Goal: Communication & Community: Answer question/provide support

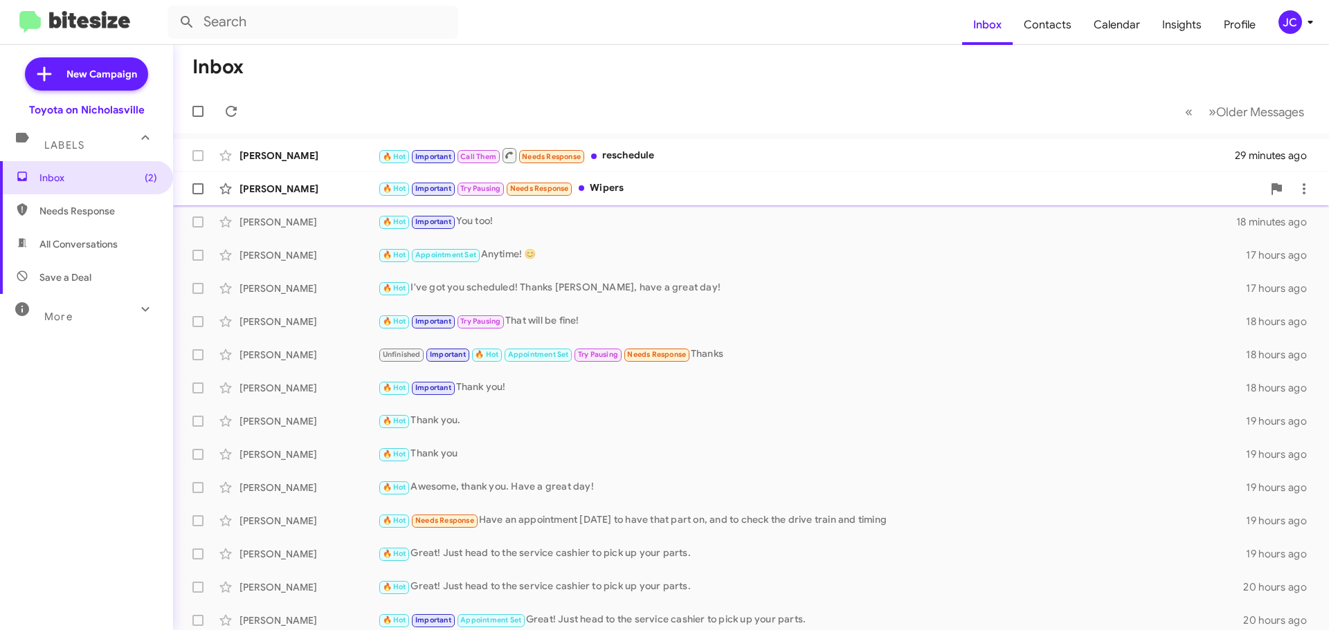
click at [296, 189] on div "[PERSON_NAME]" at bounding box center [308, 189] width 138 height 14
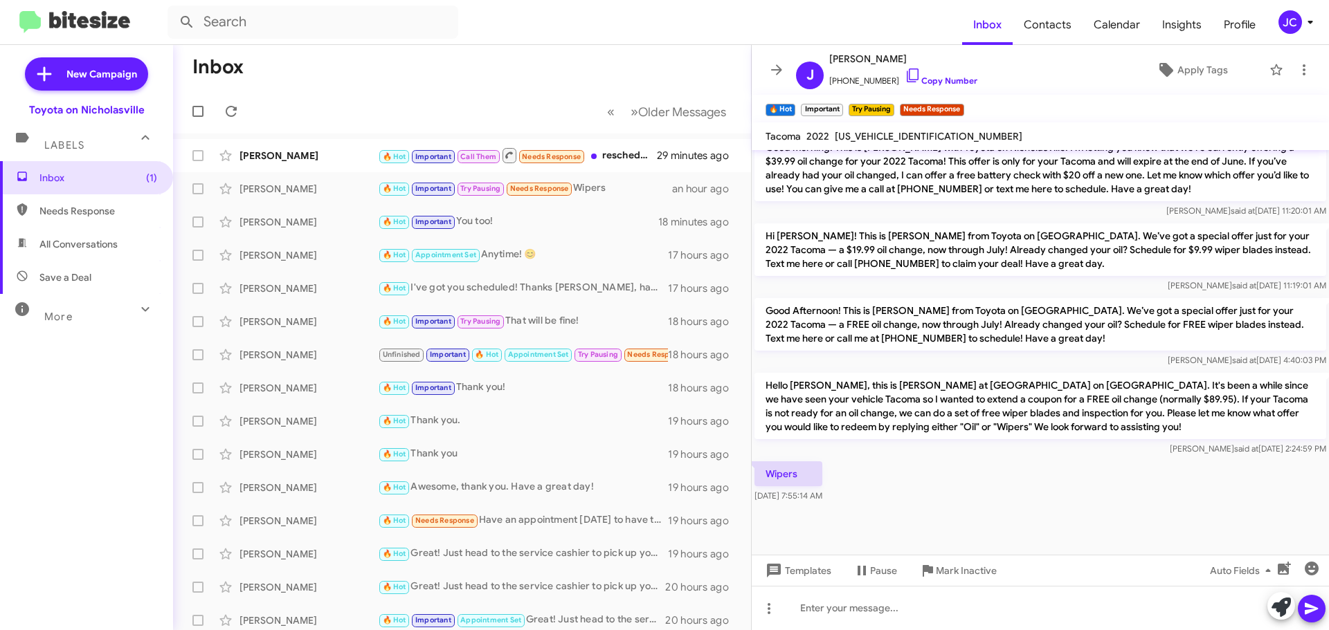
scroll to position [1007, 0]
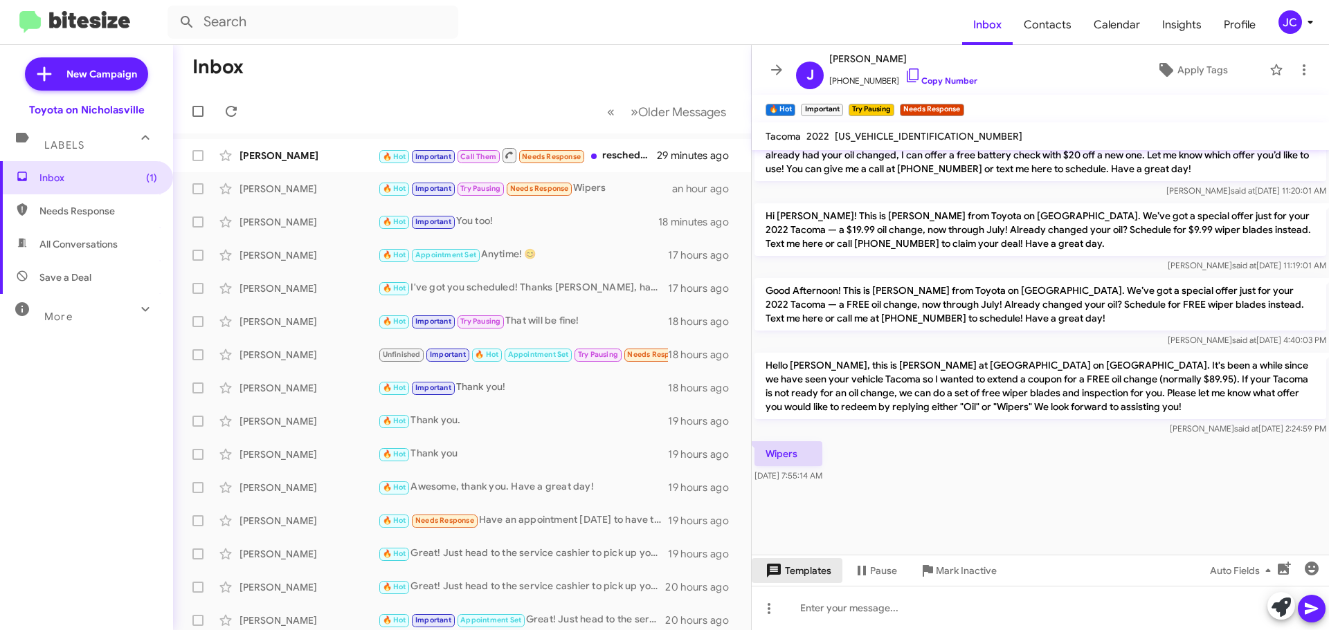
click at [823, 573] on span "Templates" at bounding box center [797, 570] width 69 height 25
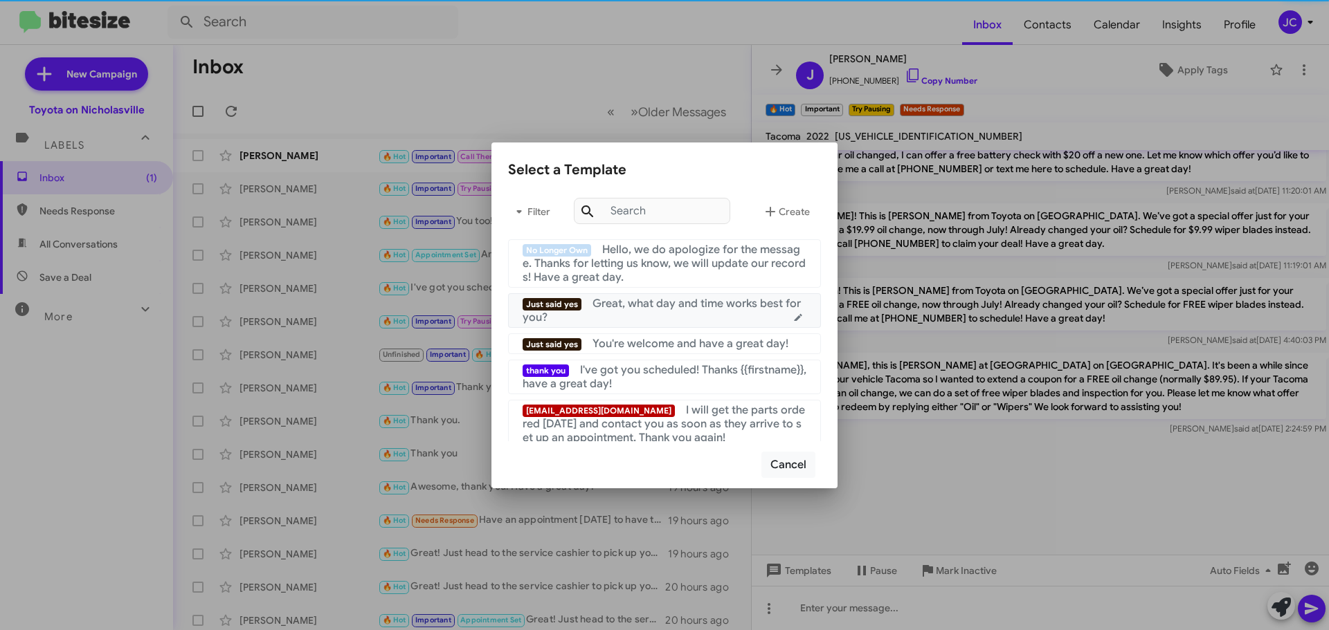
click at [669, 318] on div "Just said yes Great, what day and time works best for you?" at bounding box center [664, 311] width 284 height 28
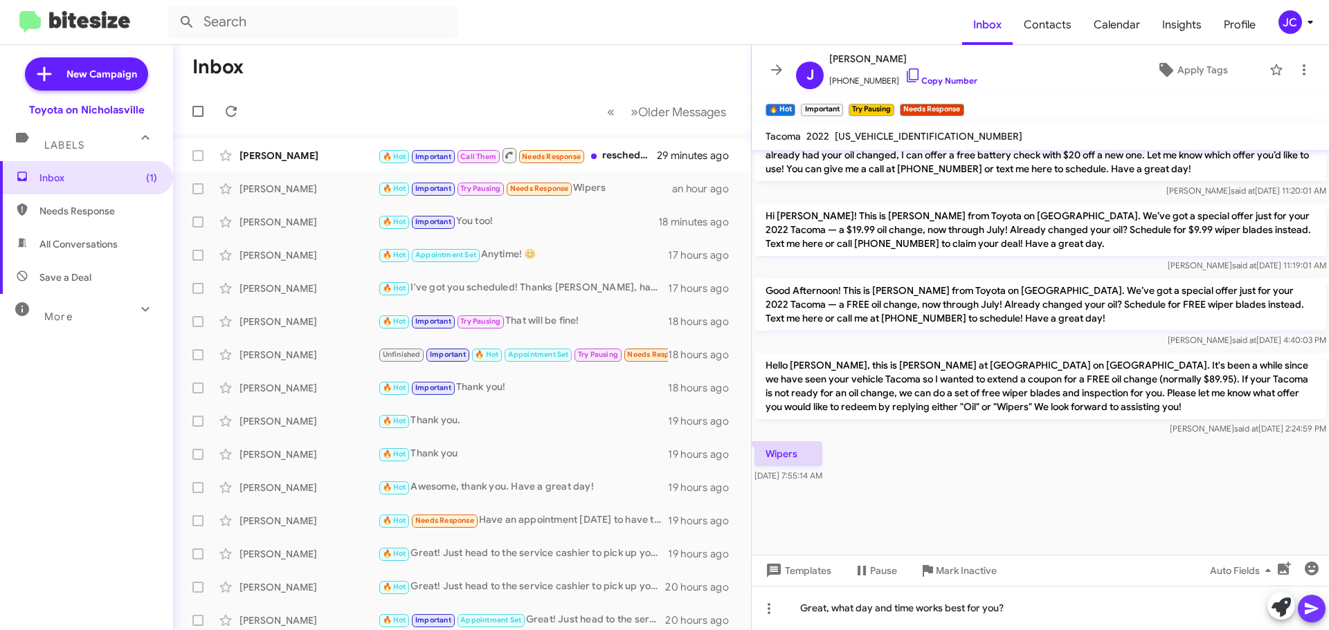
click at [1310, 606] on icon at bounding box center [1310, 609] width 13 height 12
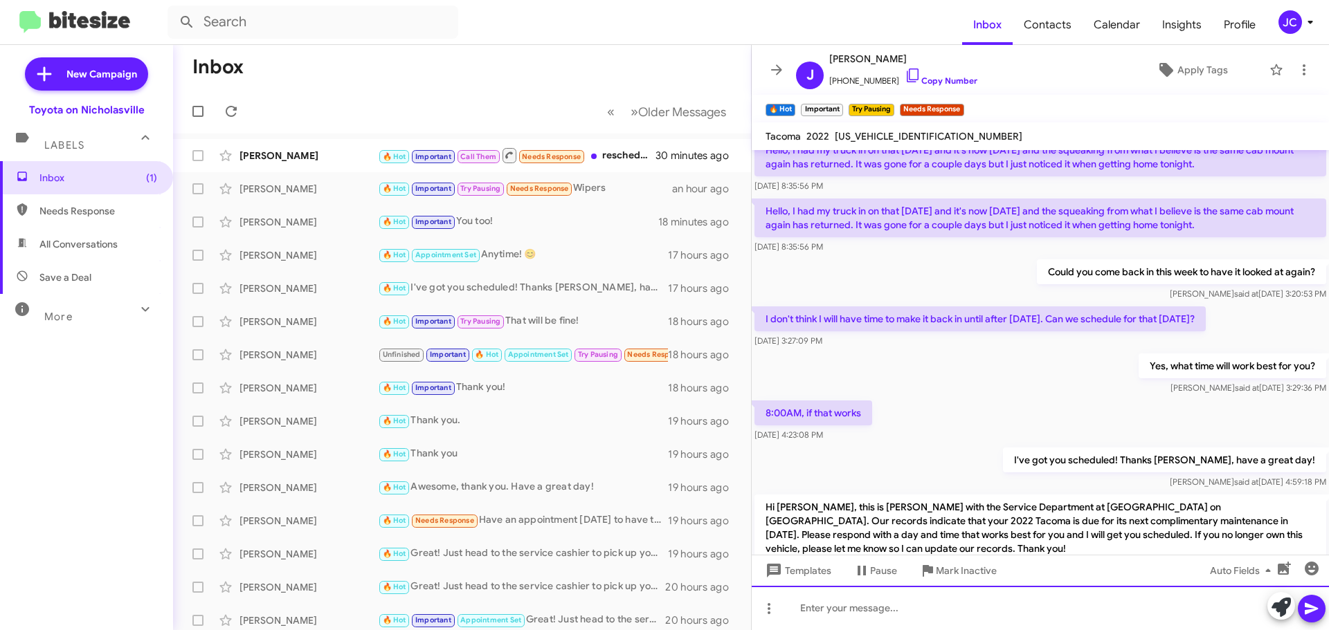
scroll to position [692, 0]
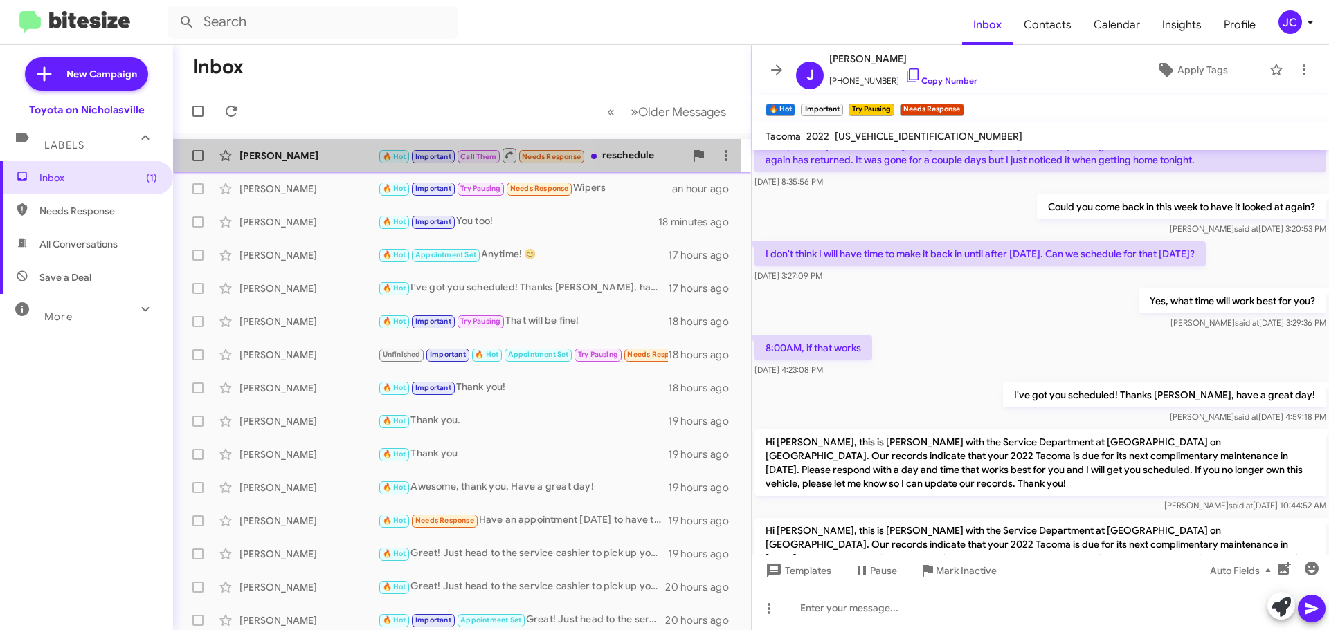
click at [316, 152] on div "[PERSON_NAME]" at bounding box center [308, 156] width 138 height 14
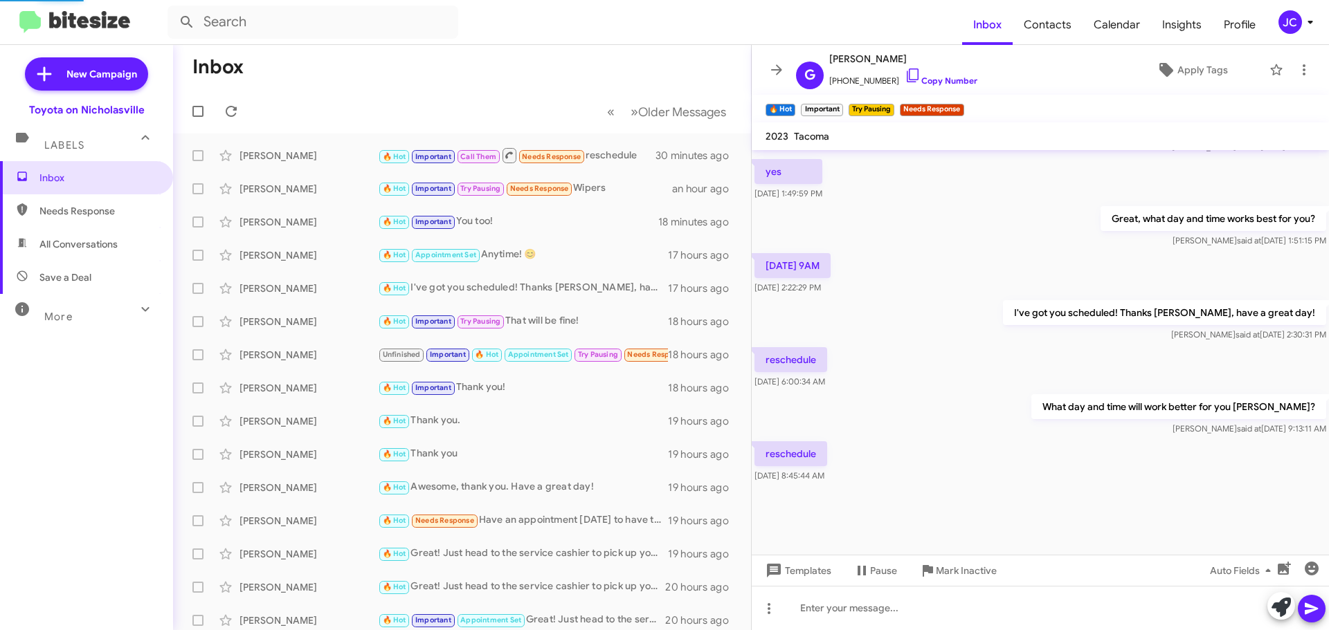
scroll to position [639, 0]
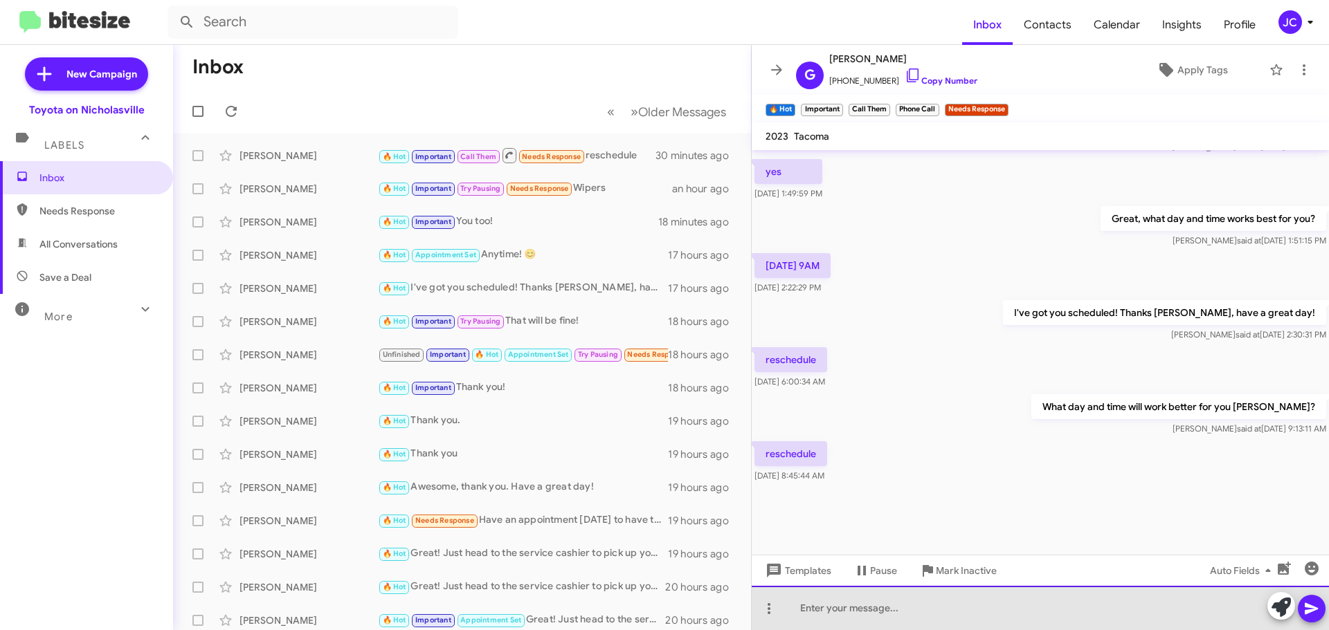
click at [986, 608] on div at bounding box center [1040, 608] width 577 height 44
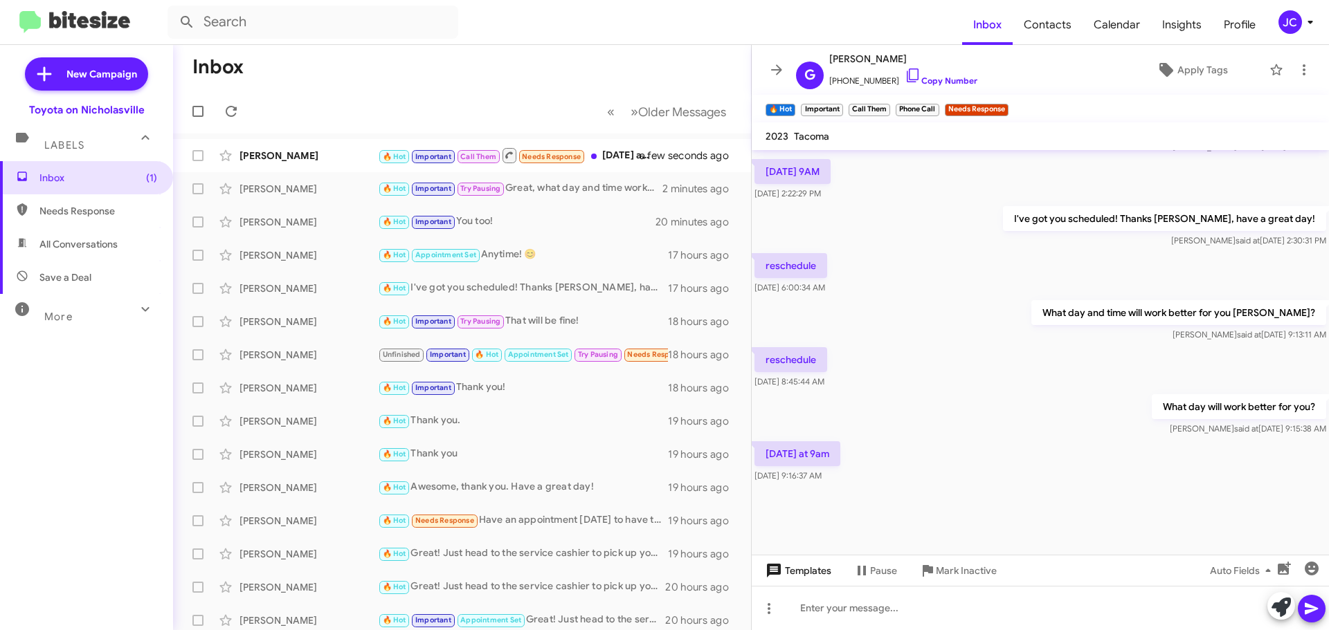
click at [833, 573] on button "Templates" at bounding box center [797, 570] width 91 height 25
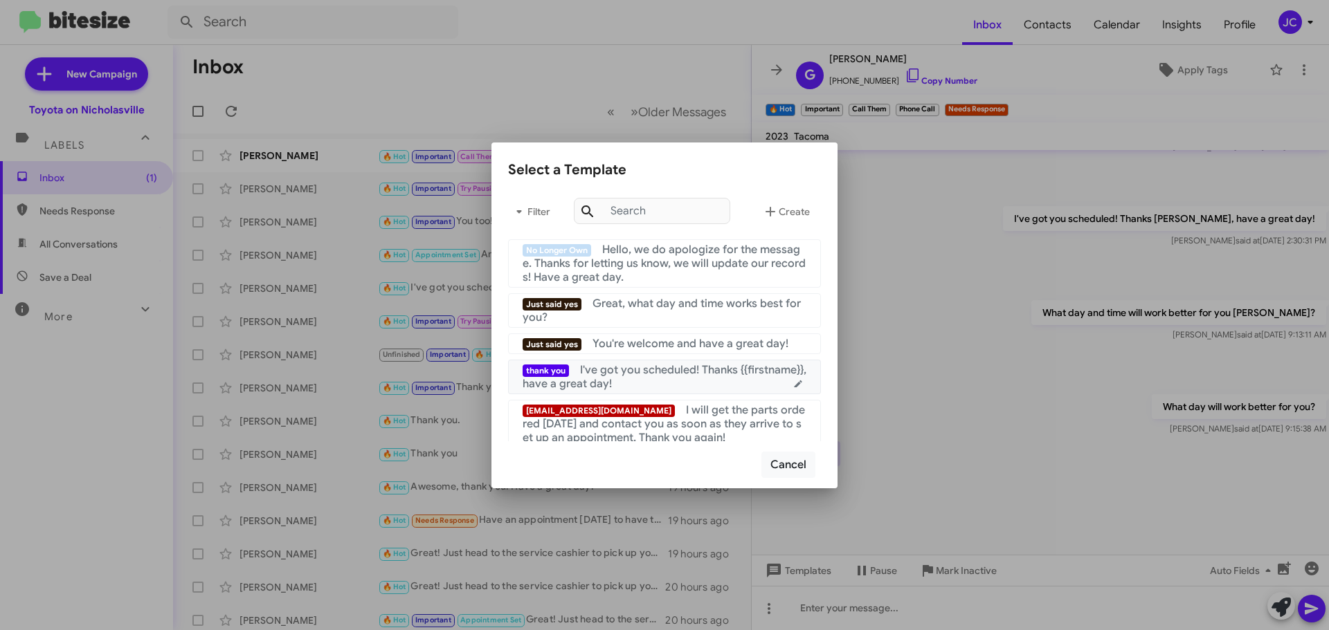
click at [672, 381] on div "thank you I've got you scheduled! Thanks {{firstname}}, have a great day!" at bounding box center [664, 377] width 284 height 28
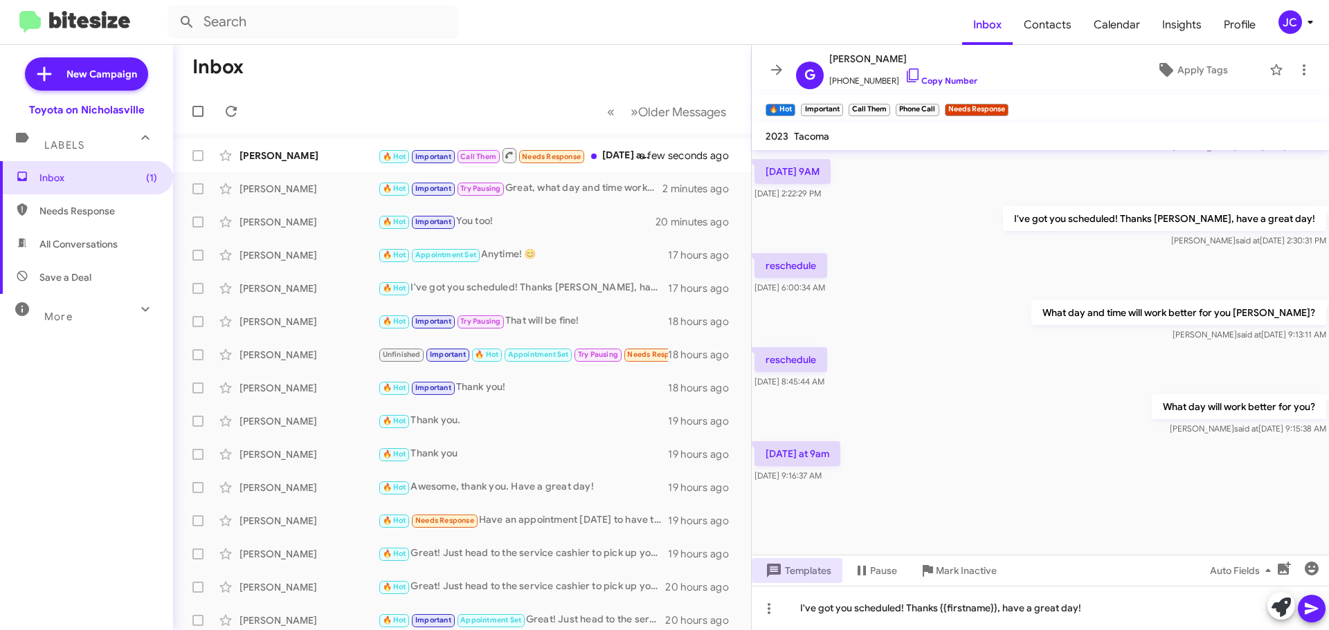
click at [1318, 607] on icon at bounding box center [1311, 609] width 17 height 17
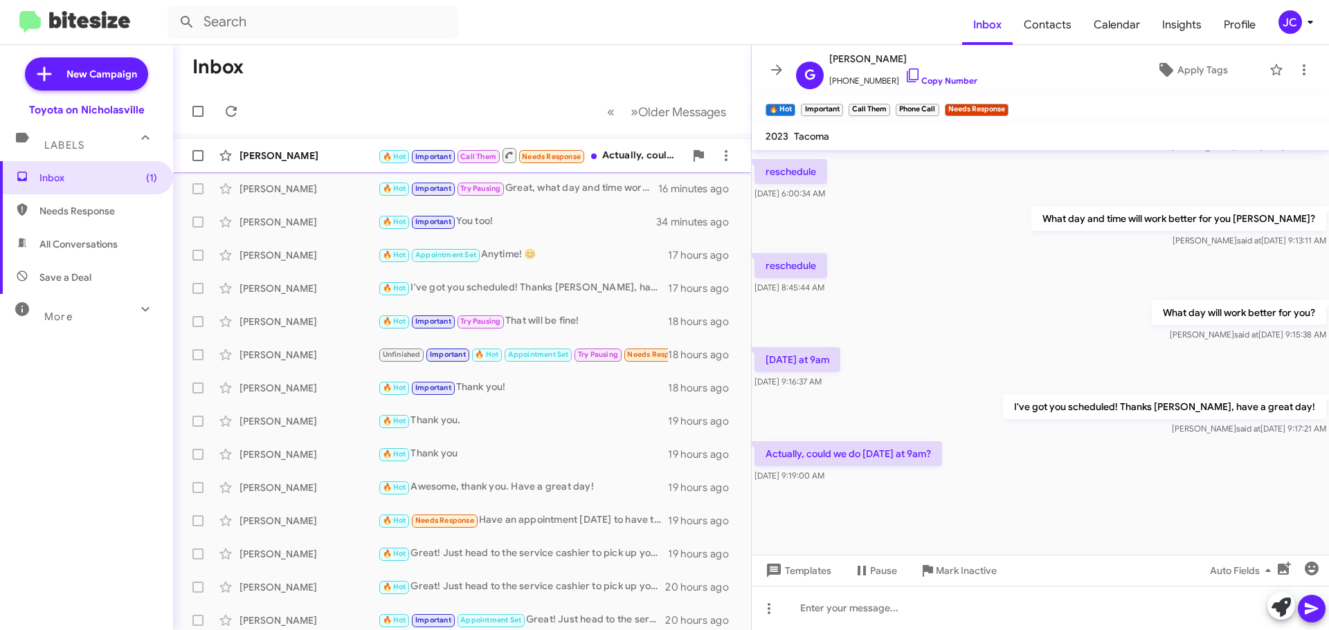
click at [274, 153] on div "[PERSON_NAME]" at bounding box center [308, 156] width 138 height 14
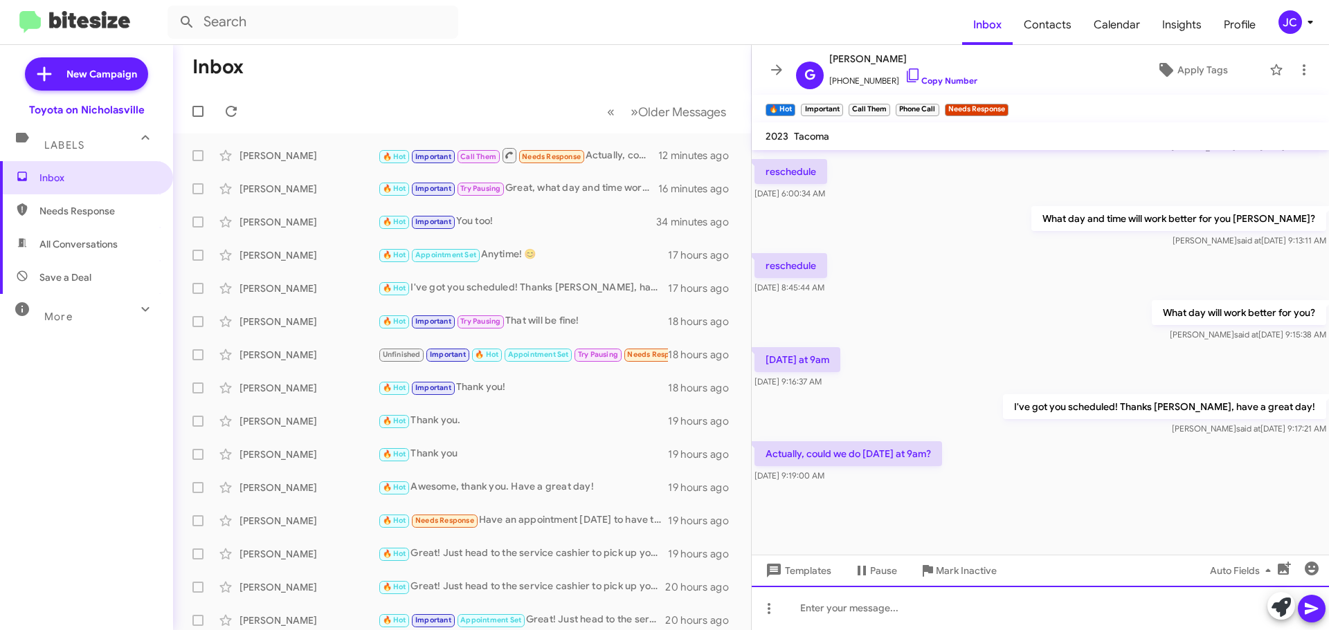
click at [854, 602] on div at bounding box center [1040, 608] width 577 height 44
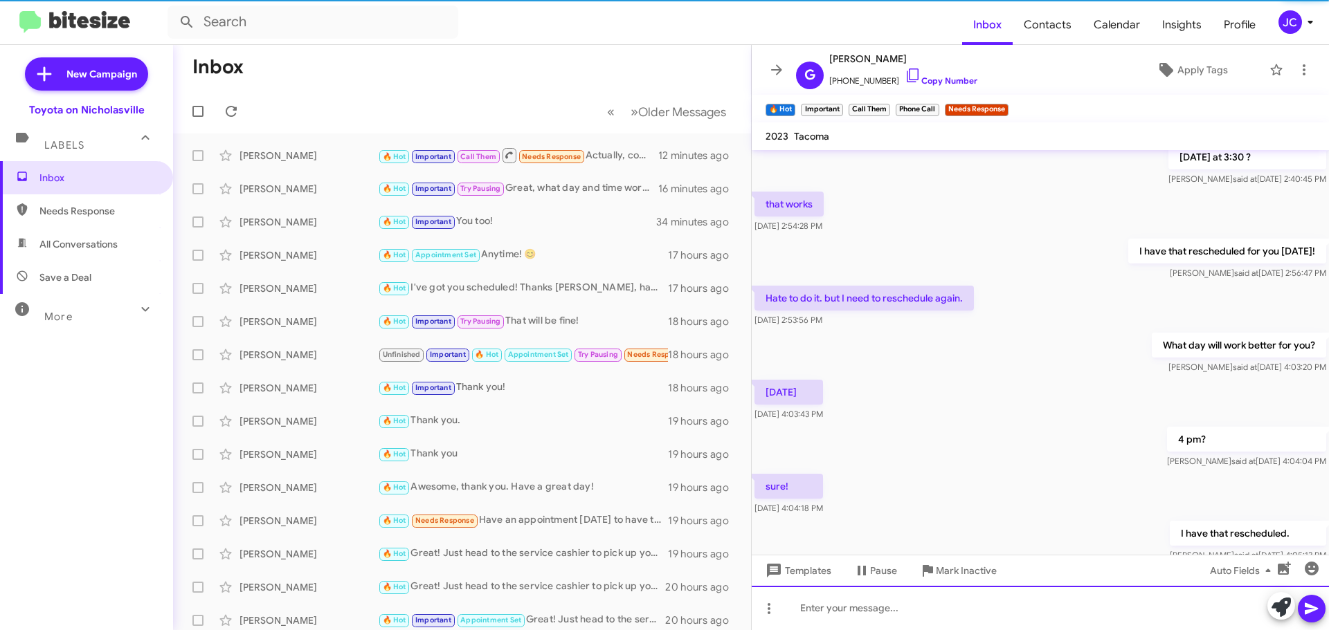
scroll to position [0, 0]
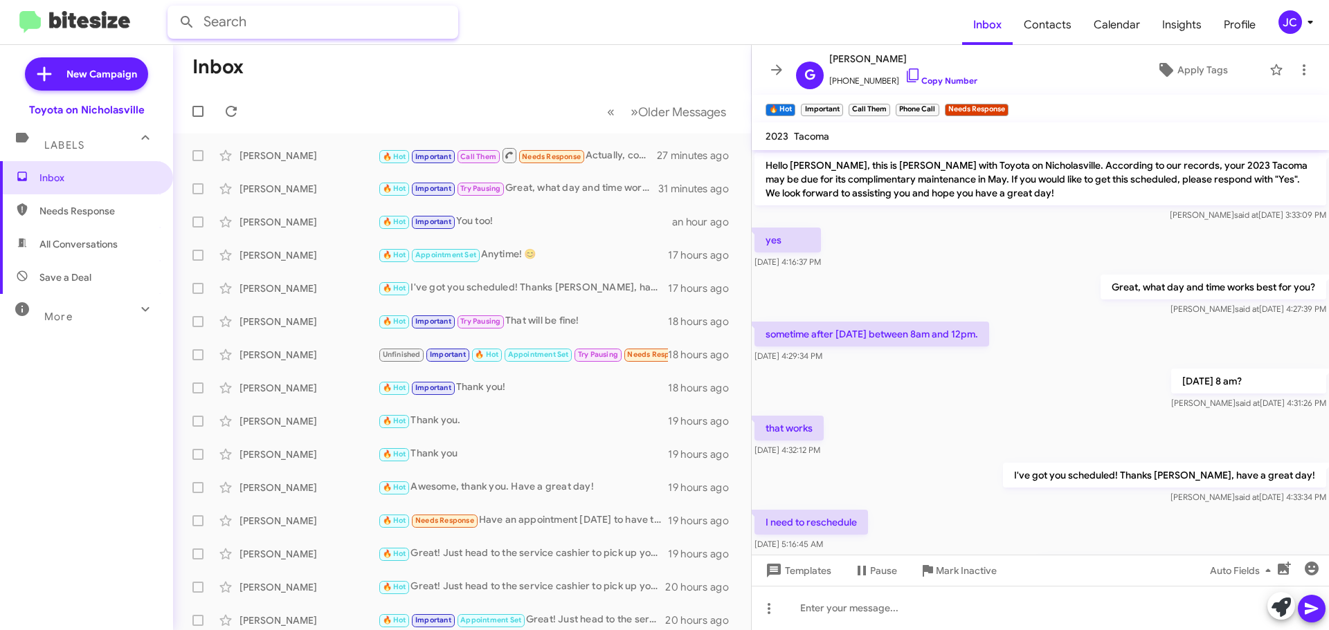
click at [304, 24] on input "text" at bounding box center [312, 22] width 291 height 33
click at [173, 8] on button at bounding box center [187, 22] width 28 height 28
type input "[PERSON_NAME]"
click at [173, 8] on button at bounding box center [187, 22] width 28 height 28
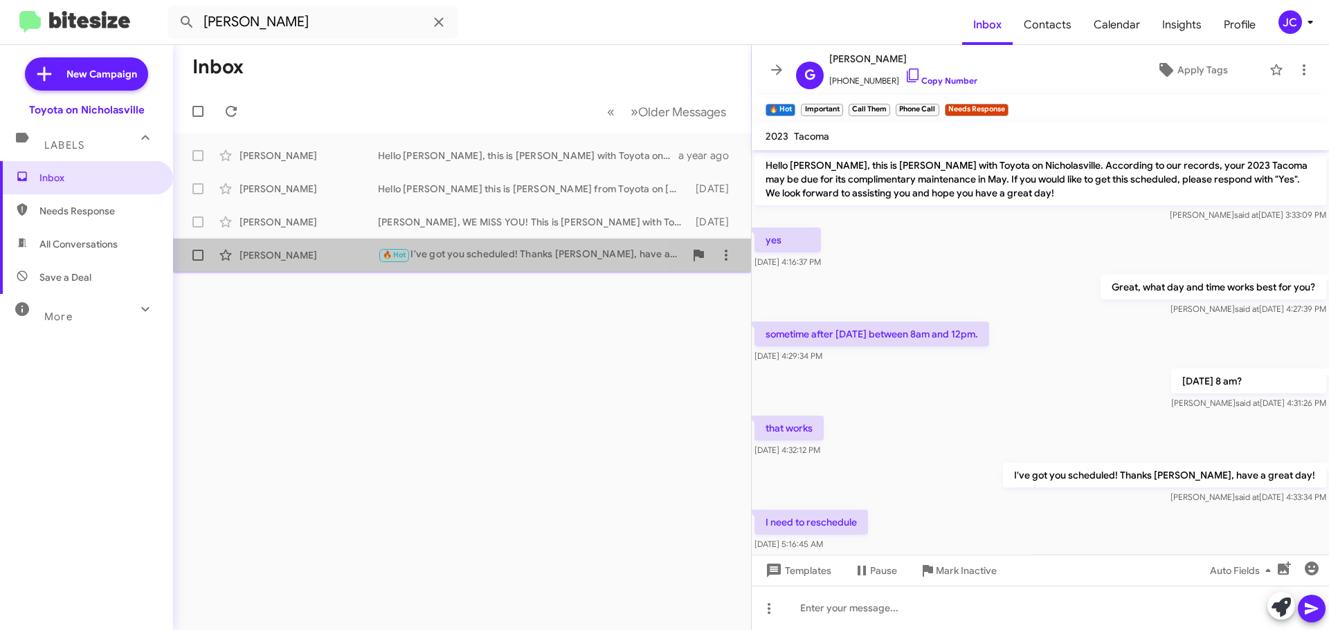
click at [270, 259] on div "[PERSON_NAME]" at bounding box center [308, 255] width 138 height 14
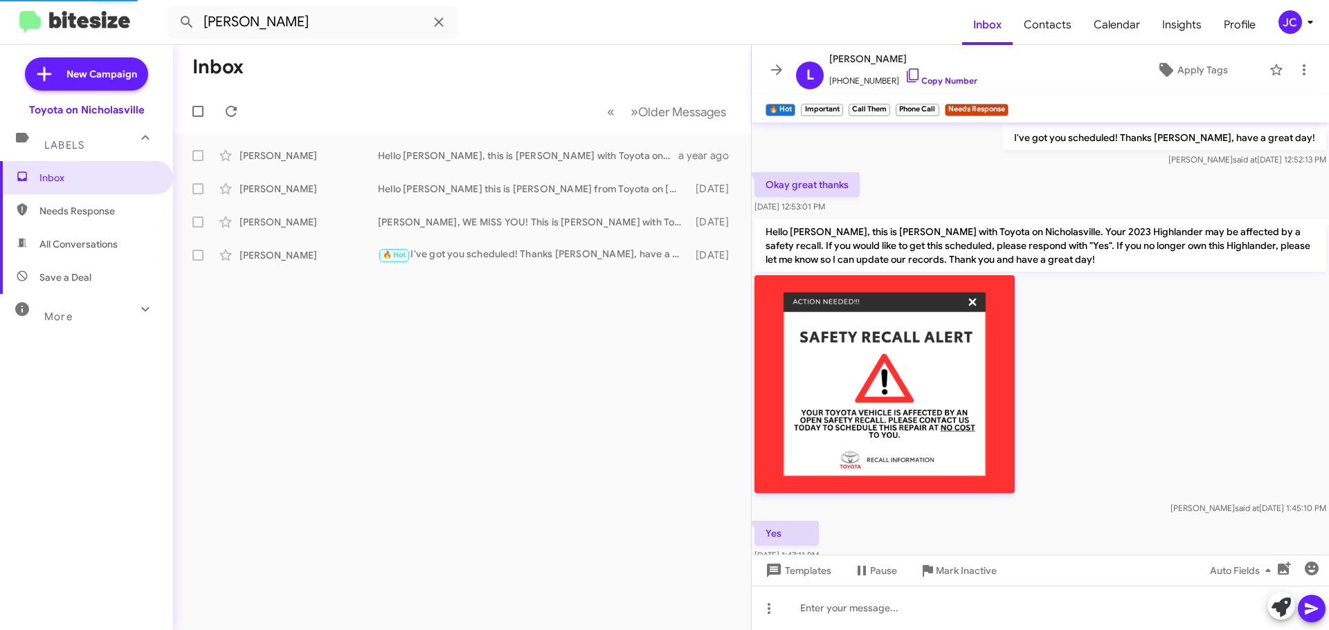
scroll to position [888, 0]
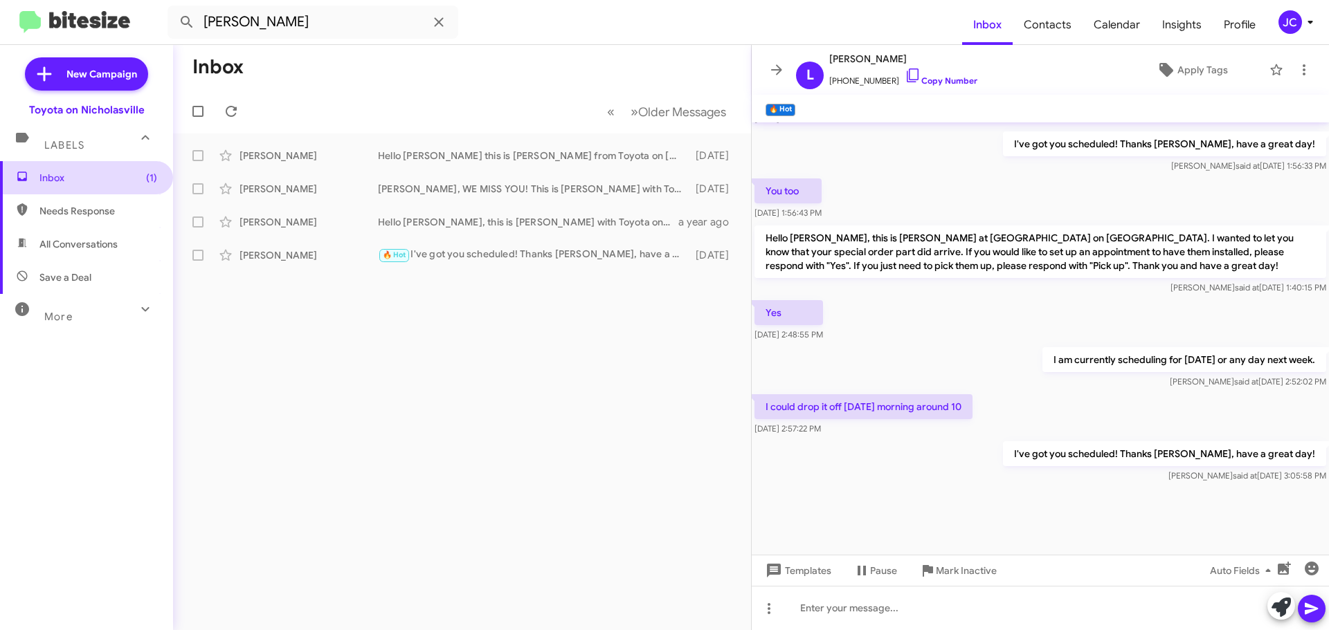
click at [93, 169] on span "Inbox (1)" at bounding box center [86, 177] width 173 height 33
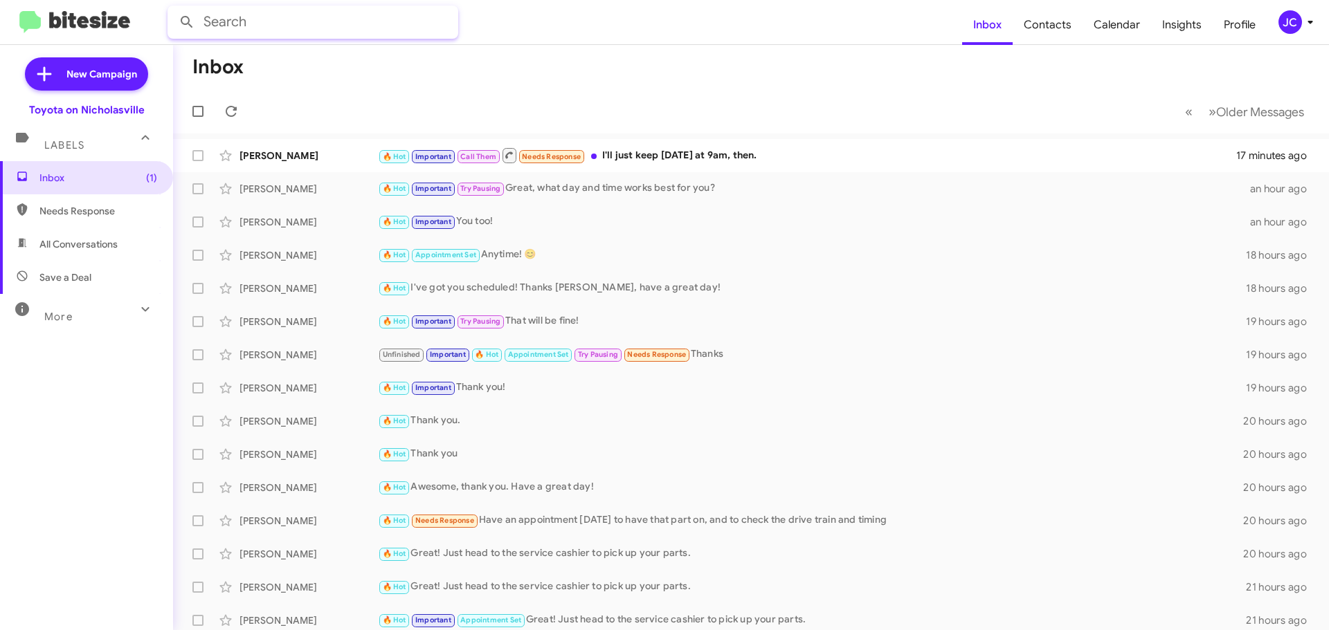
click at [298, 33] on input "text" at bounding box center [312, 22] width 291 height 33
type input "[PERSON_NAME]"
click at [173, 8] on button at bounding box center [187, 22] width 28 height 28
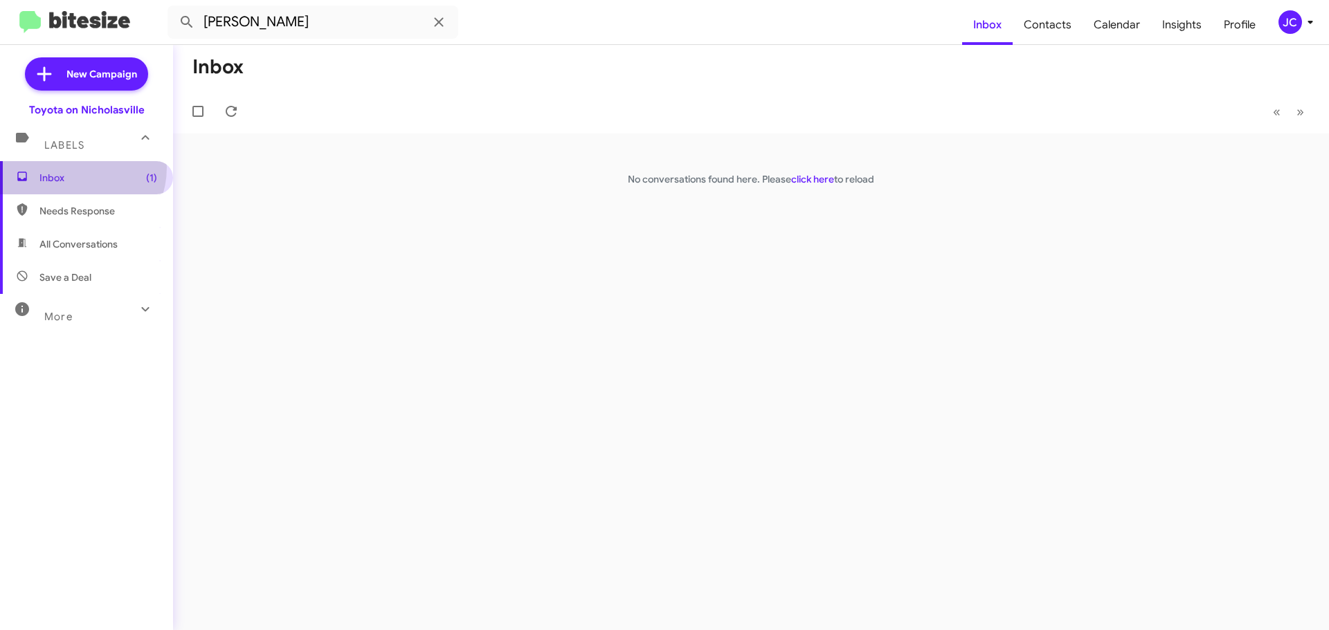
click at [73, 167] on span "Inbox (1)" at bounding box center [86, 177] width 173 height 33
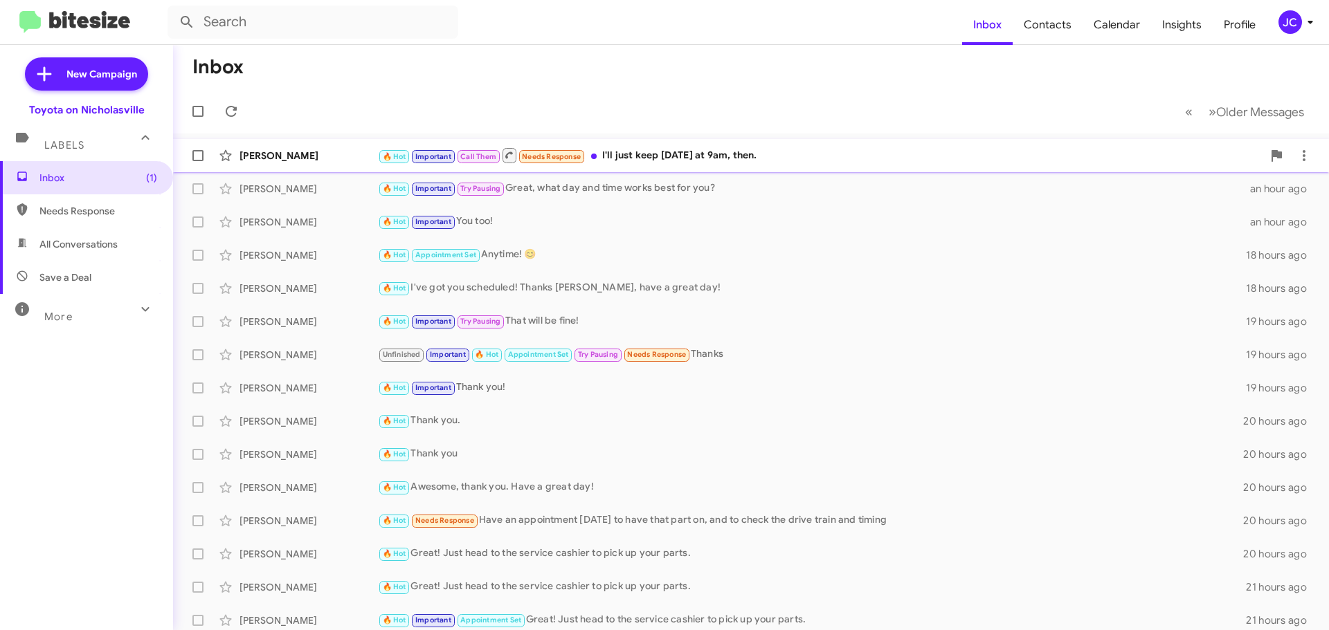
click at [316, 157] on div "[PERSON_NAME]" at bounding box center [308, 156] width 138 height 14
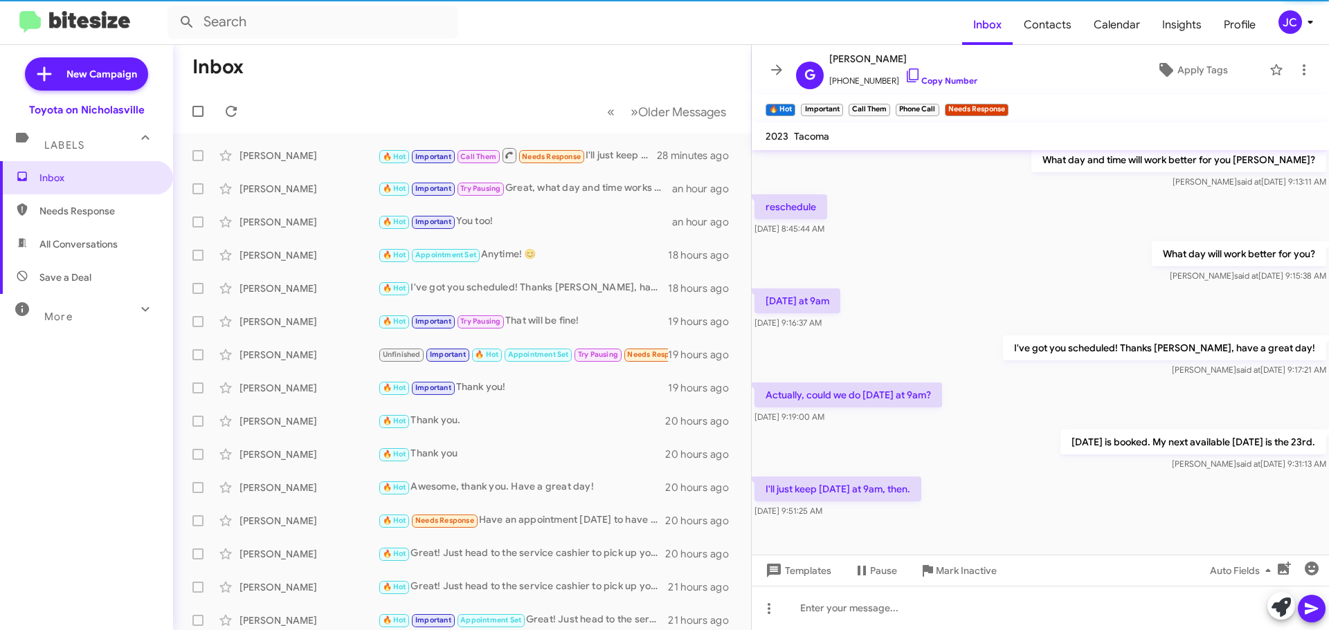
scroll to position [639, 0]
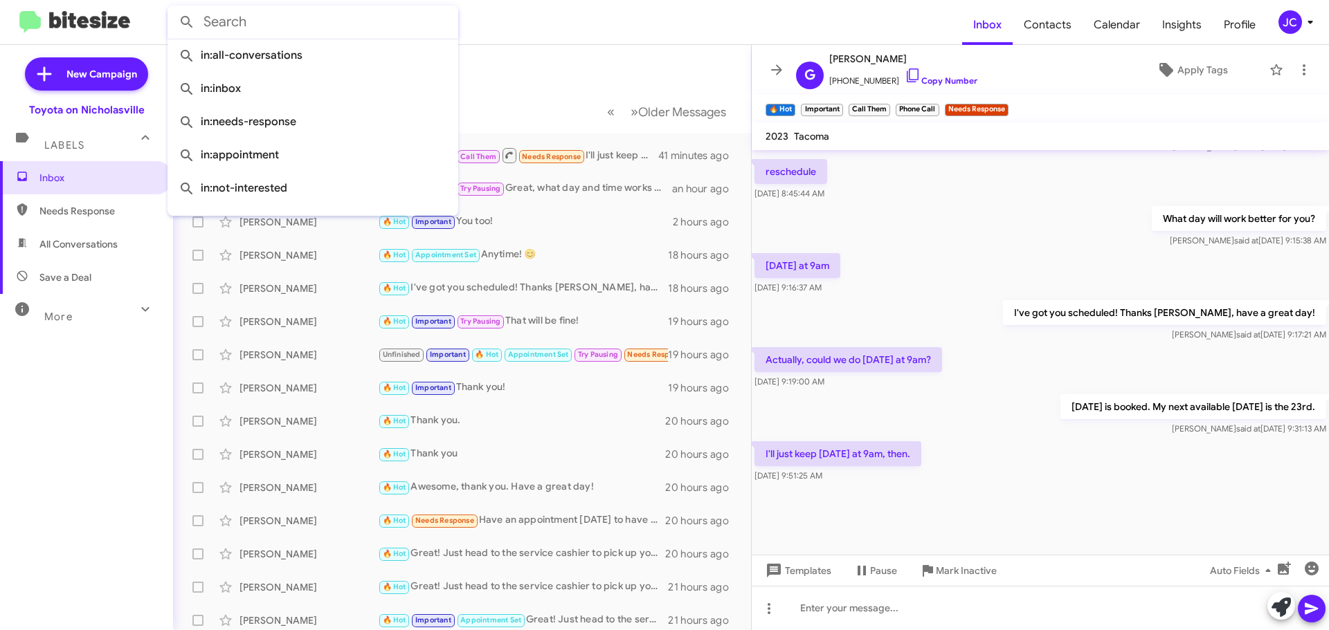
click at [312, 23] on input "text" at bounding box center [312, 22] width 291 height 33
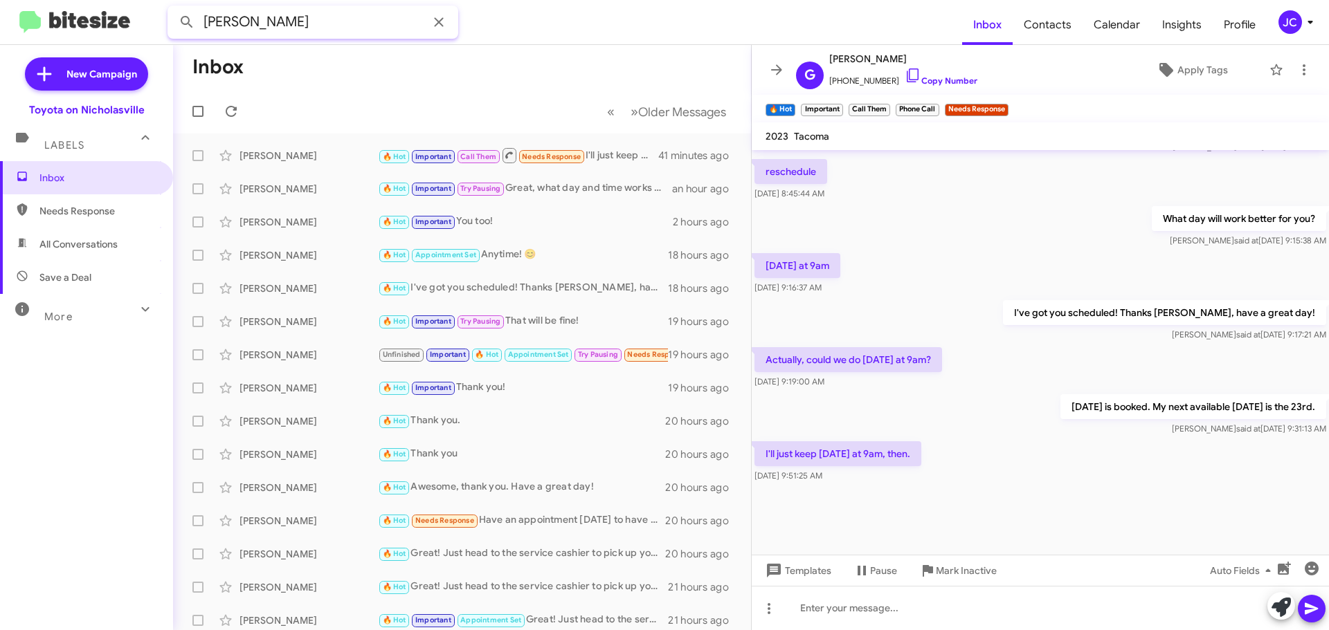
type input "[PERSON_NAME]"
click at [173, 8] on button at bounding box center [187, 22] width 28 height 28
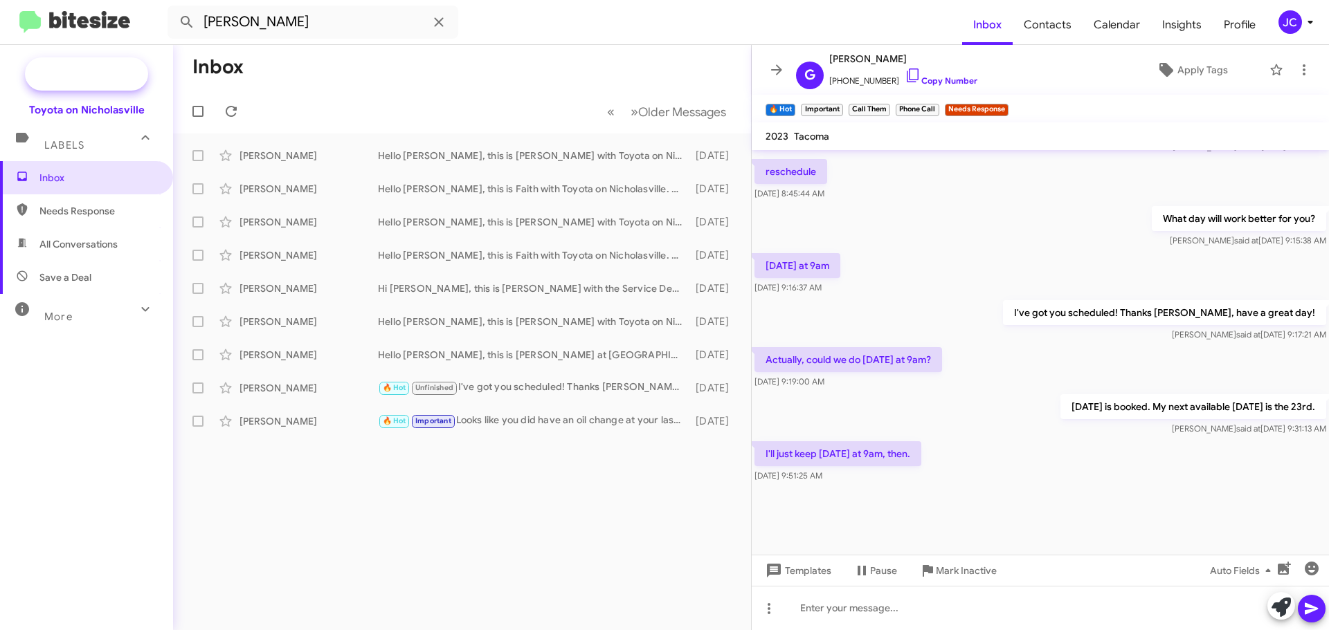
click at [125, 74] on span "New Campaign" at bounding box center [101, 74] width 71 height 14
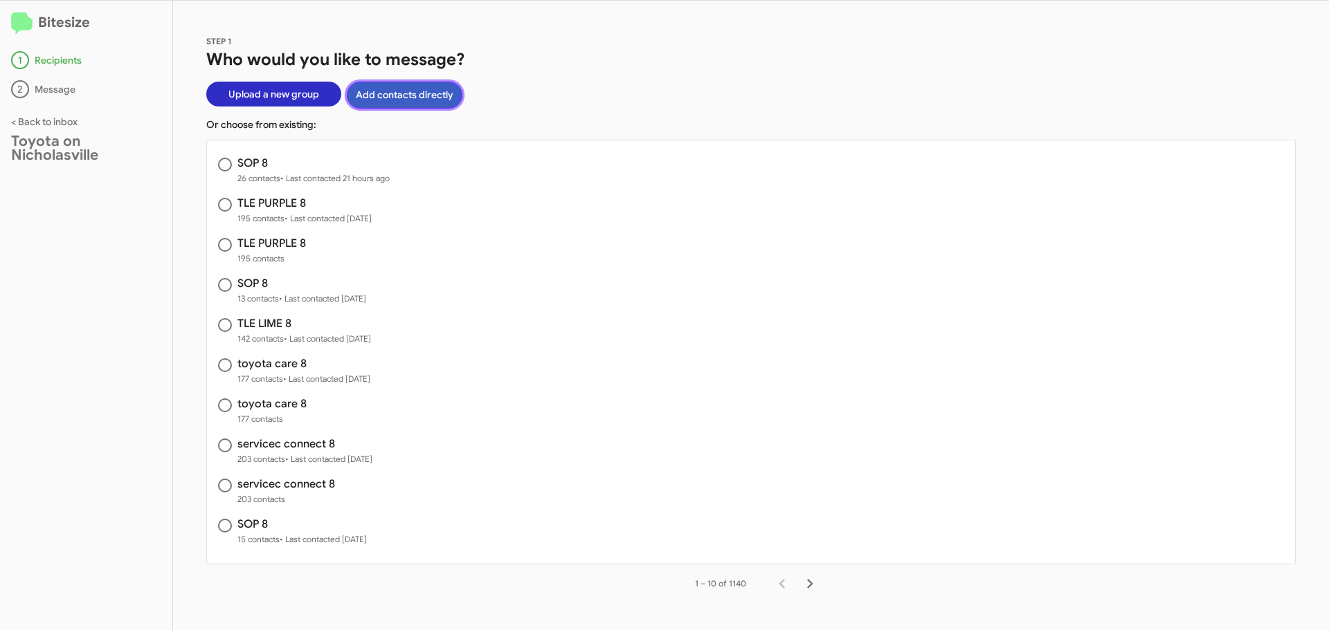
click at [414, 96] on button "Add contacts directly" at bounding box center [405, 95] width 116 height 27
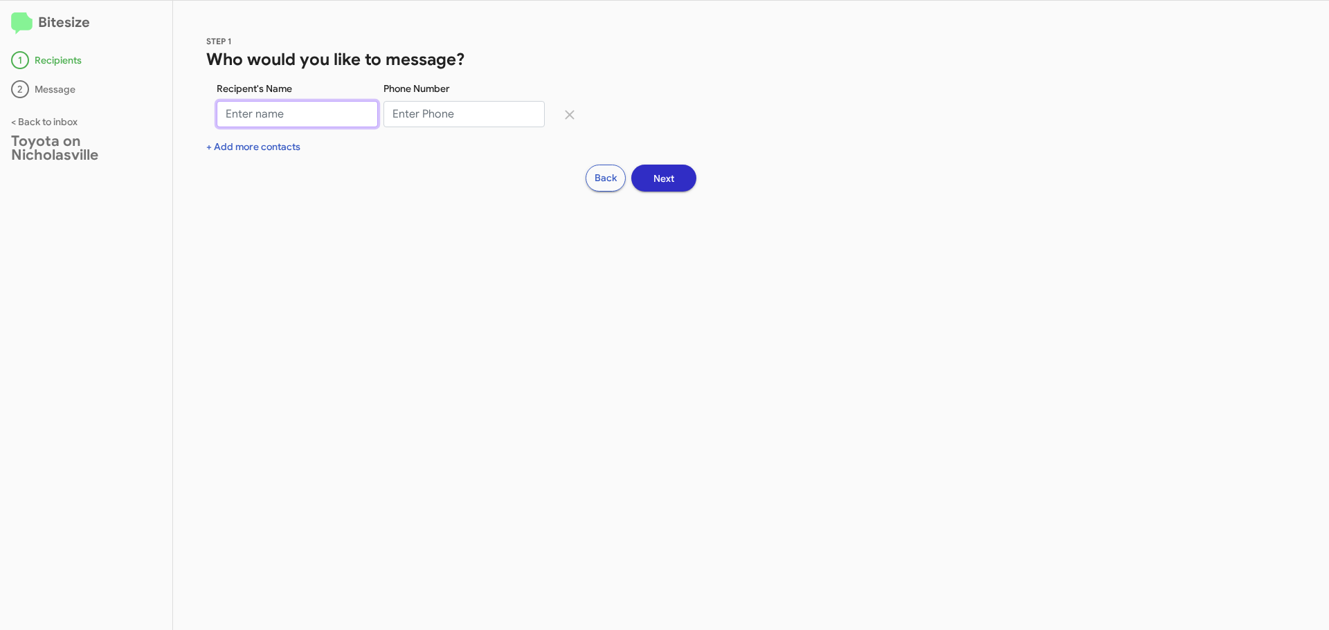
click at [262, 111] on input "Recipent's Name" at bounding box center [297, 114] width 161 height 26
type input "a"
type input "[PERSON_NAME]"
type input "3047845650"
click at [684, 179] on button "Next" at bounding box center [663, 178] width 65 height 27
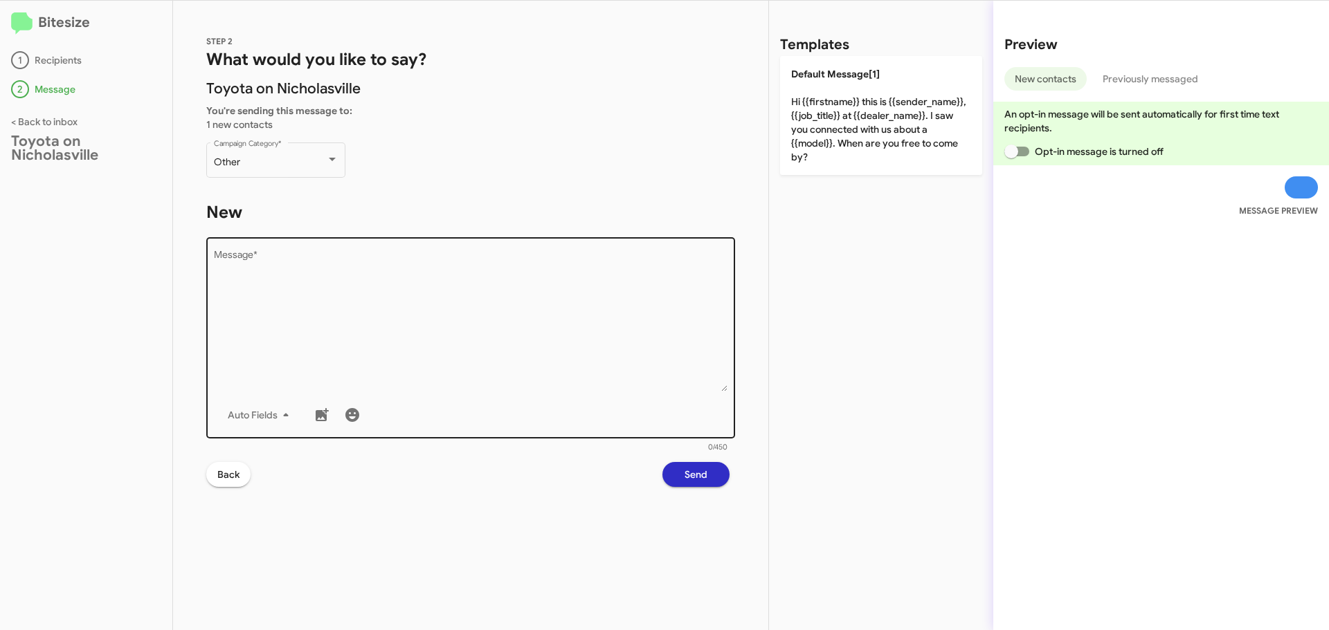
click at [338, 294] on textarea "Message *" at bounding box center [471, 321] width 514 height 141
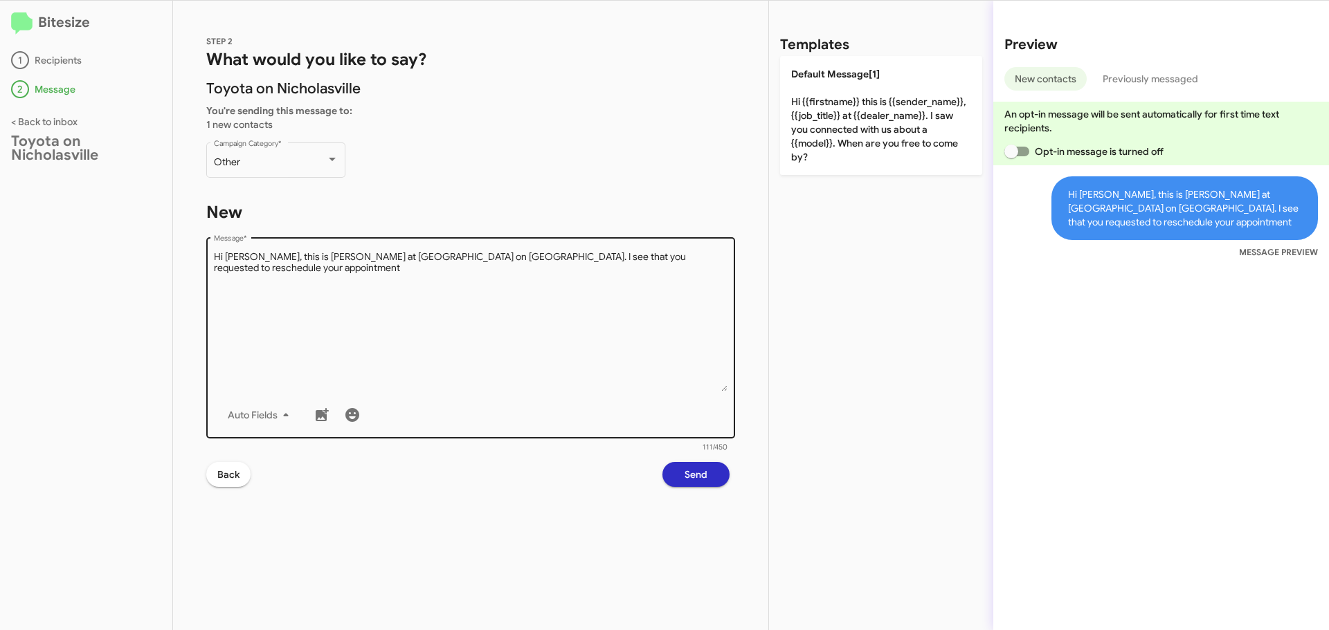
click at [692, 265] on textarea "Message *" at bounding box center [471, 321] width 514 height 141
click at [409, 278] on textarea "Message *" at bounding box center [471, 321] width 514 height 141
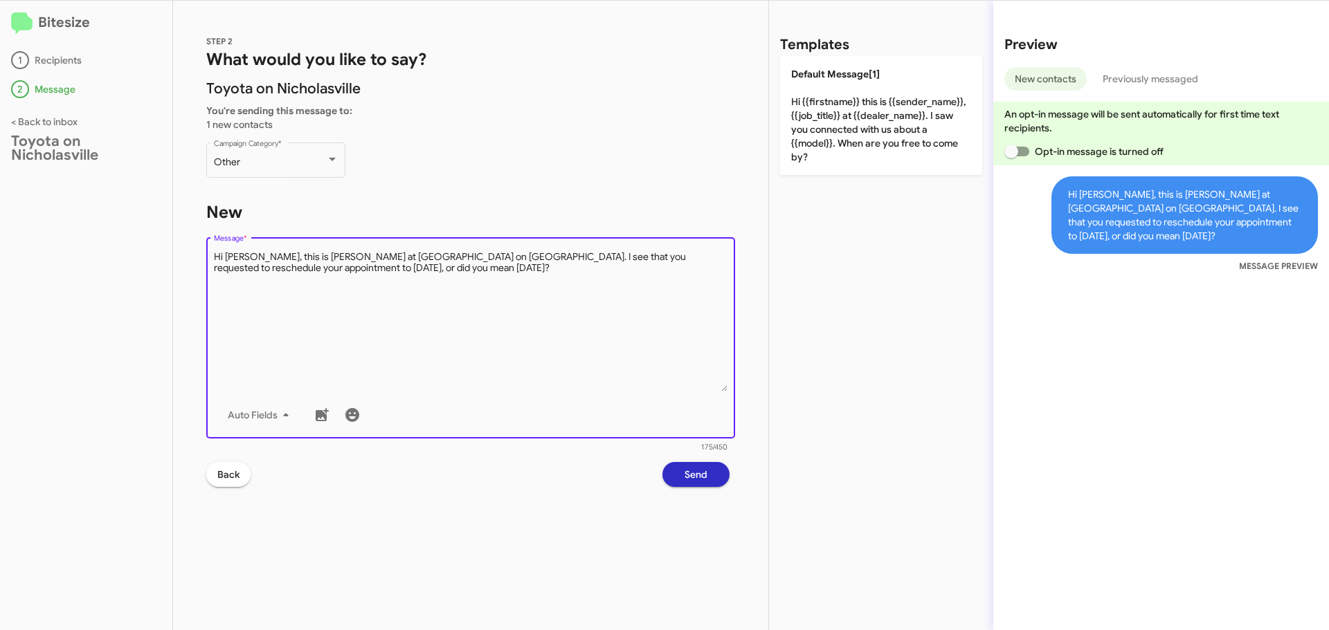
type textarea "Hi [PERSON_NAME], this is [PERSON_NAME] at [GEOGRAPHIC_DATA] on [GEOGRAPHIC_DAT…"
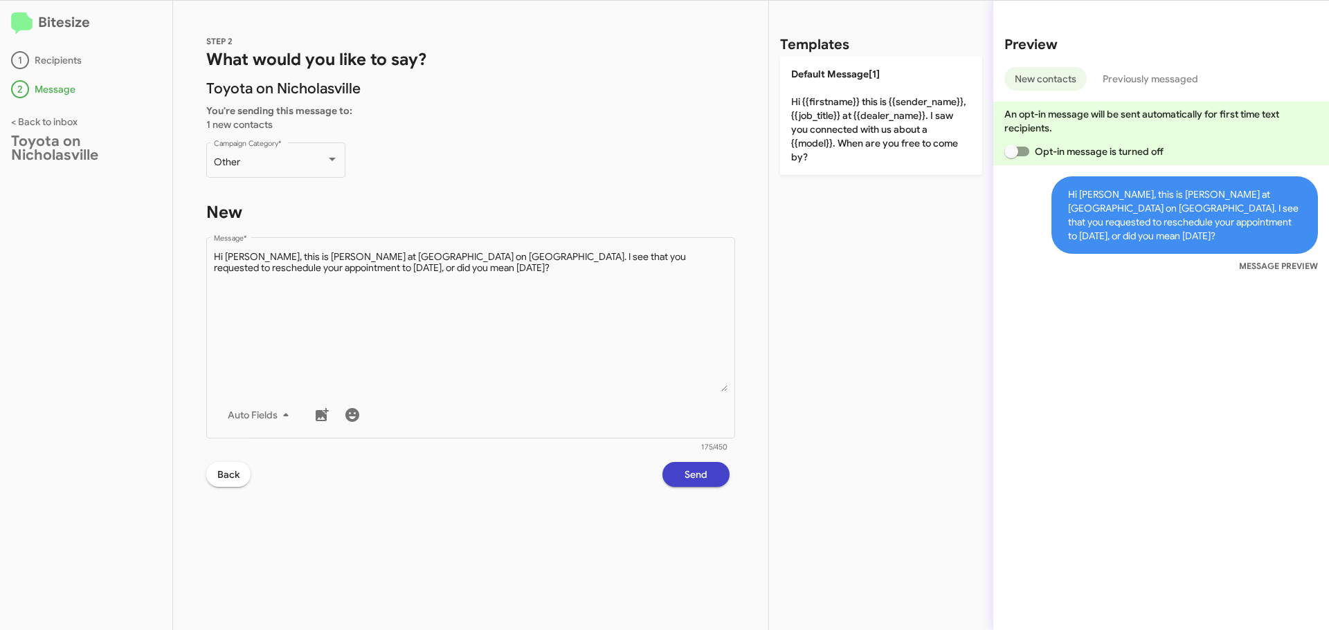
click at [696, 477] on span "Send" at bounding box center [695, 474] width 23 height 25
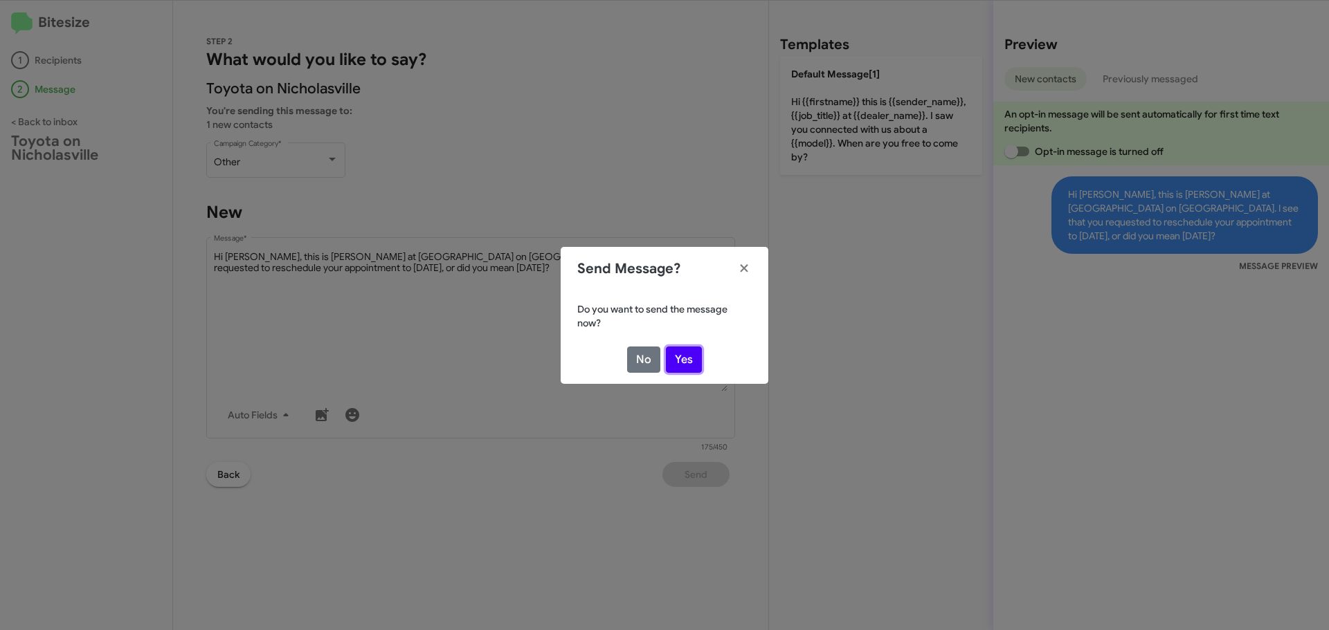
click at [686, 354] on button "Yes" at bounding box center [684, 360] width 36 height 26
